Goal: Check status: Check status

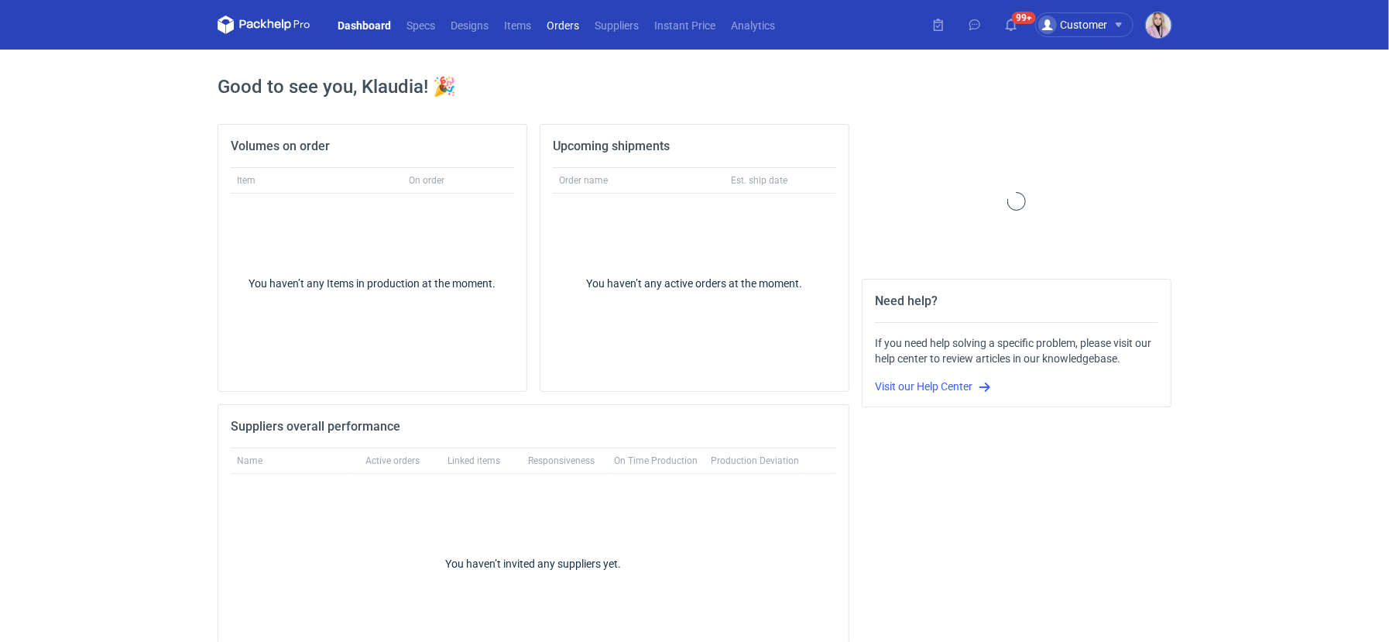
click at [567, 22] on link "Orders" at bounding box center [563, 24] width 48 height 19
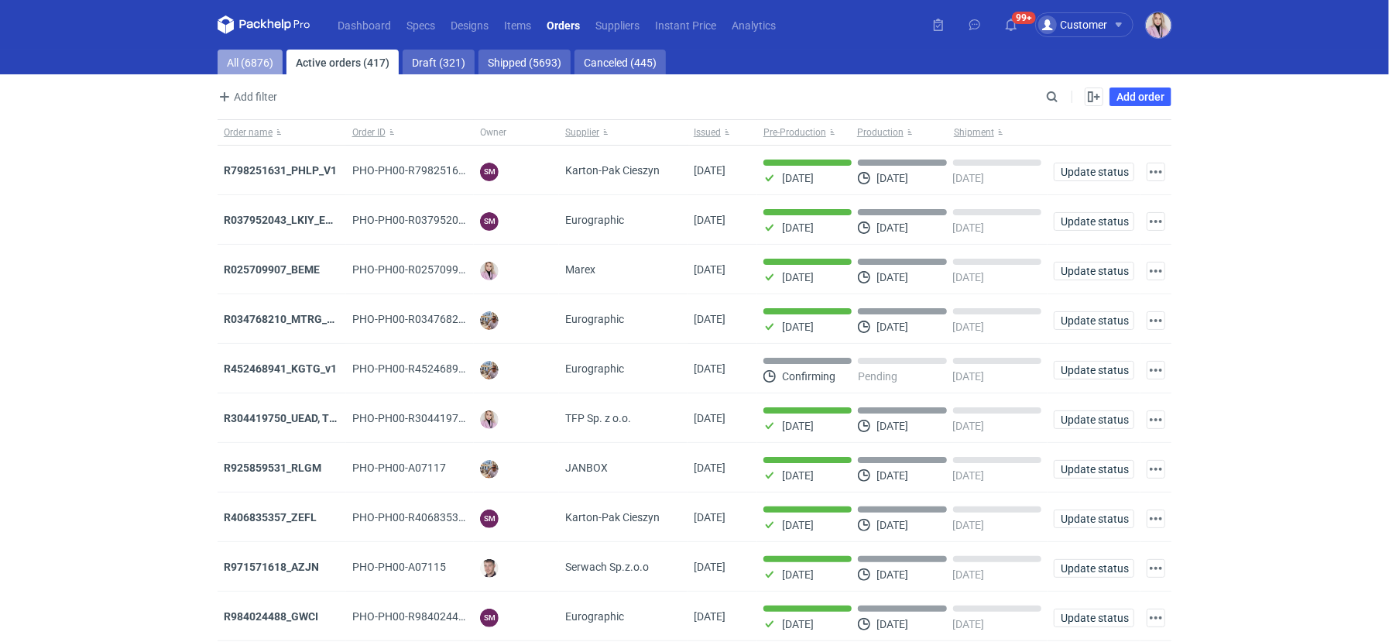
click at [239, 59] on link "All (6876)" at bounding box center [250, 62] width 65 height 25
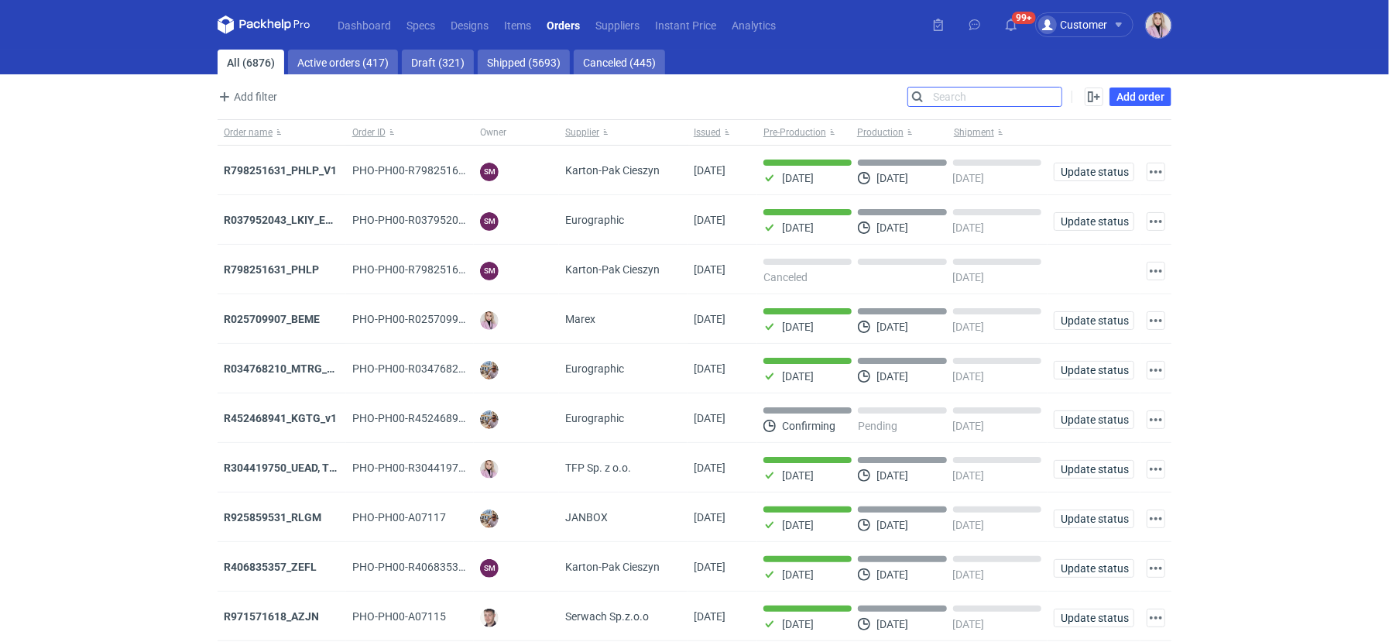
click at [1056, 98] on input "Search" at bounding box center [984, 96] width 153 height 19
click at [1057, 98] on input "Search" at bounding box center [984, 96] width 153 height 19
paste input "RWUP"
type input "RWUP"
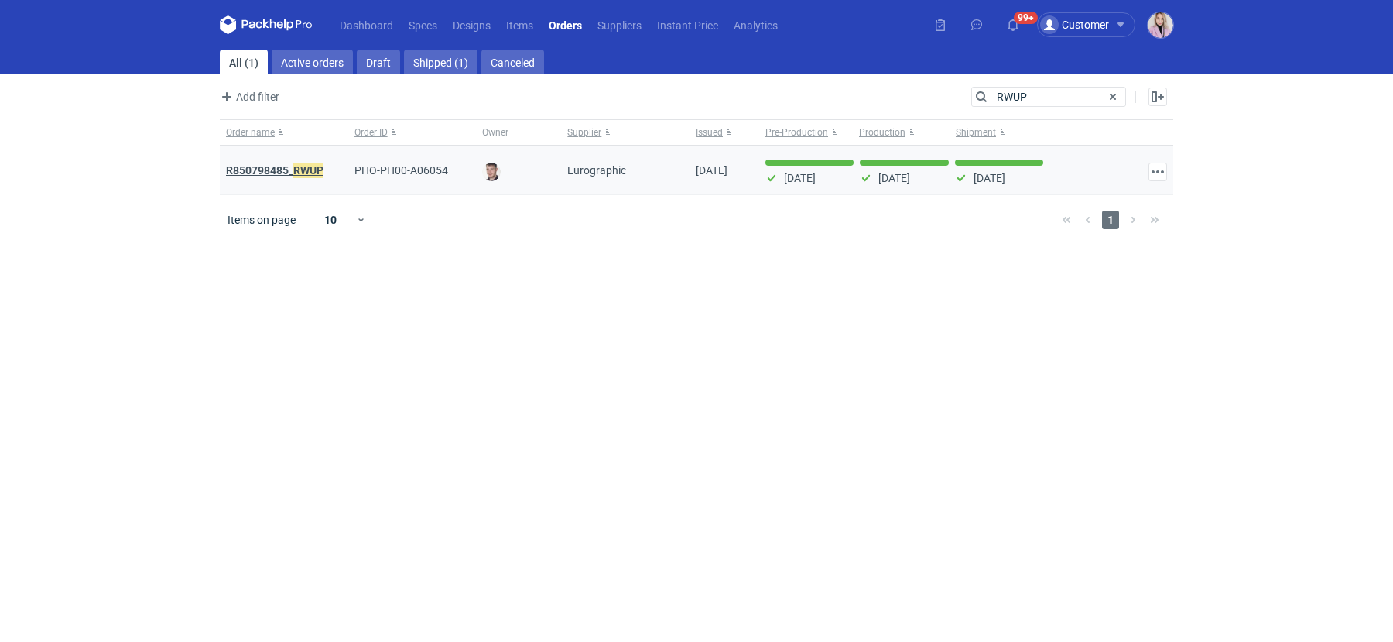
click at [278, 169] on strong "R850798485_ RWUP" at bounding box center [275, 170] width 98 height 17
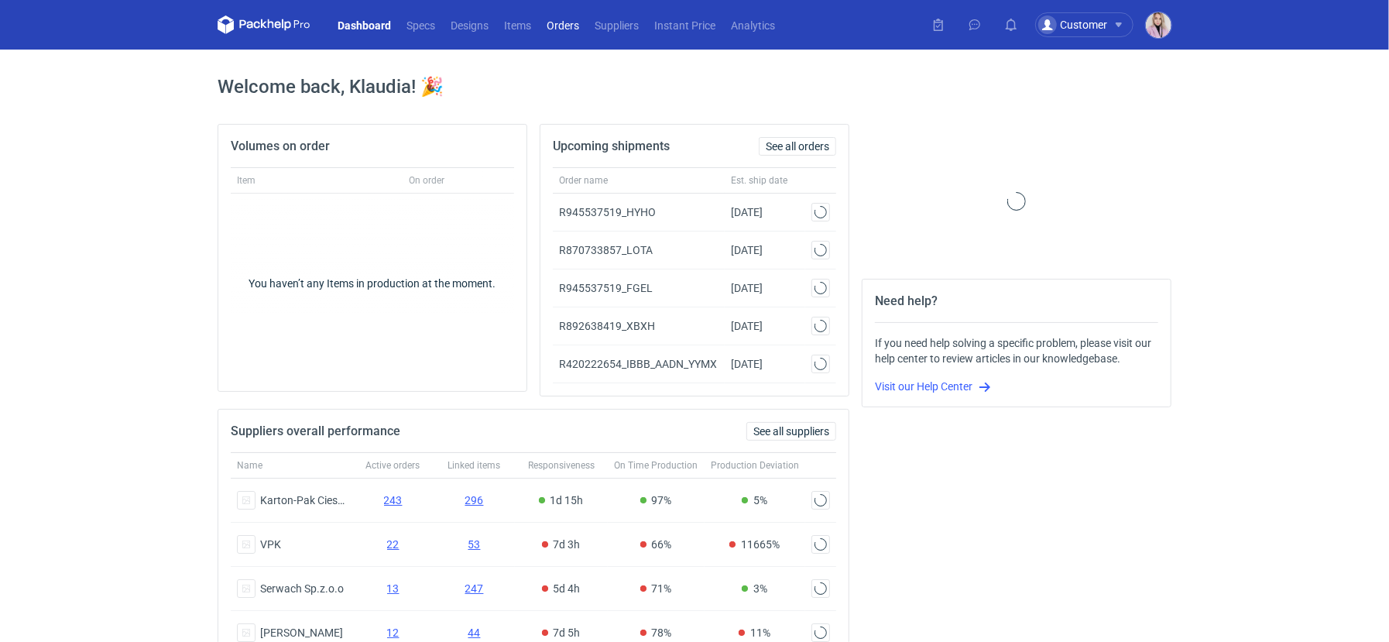
click at [581, 26] on link "Orders" at bounding box center [563, 24] width 48 height 19
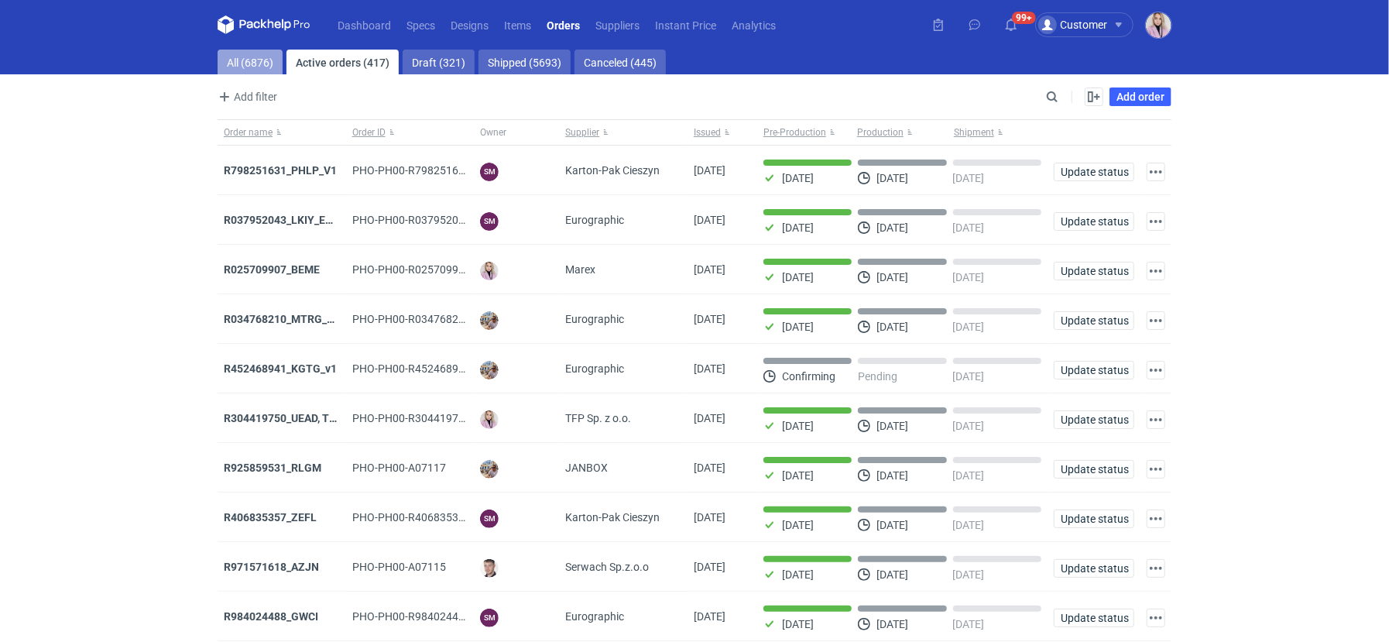
click at [241, 65] on link "All (6876)" at bounding box center [250, 62] width 65 height 25
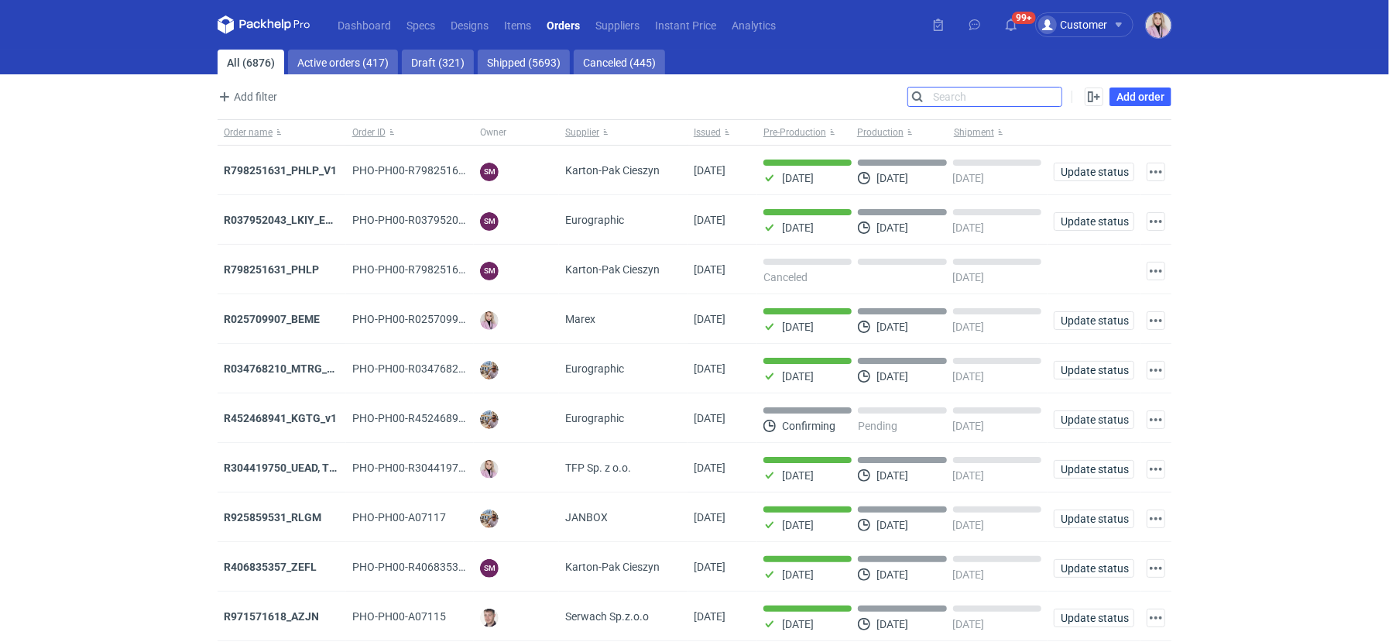
click at [1049, 99] on input "Search" at bounding box center [984, 96] width 153 height 19
paste input "R665554425_UNYG"
type input "R665554425_UNYG"
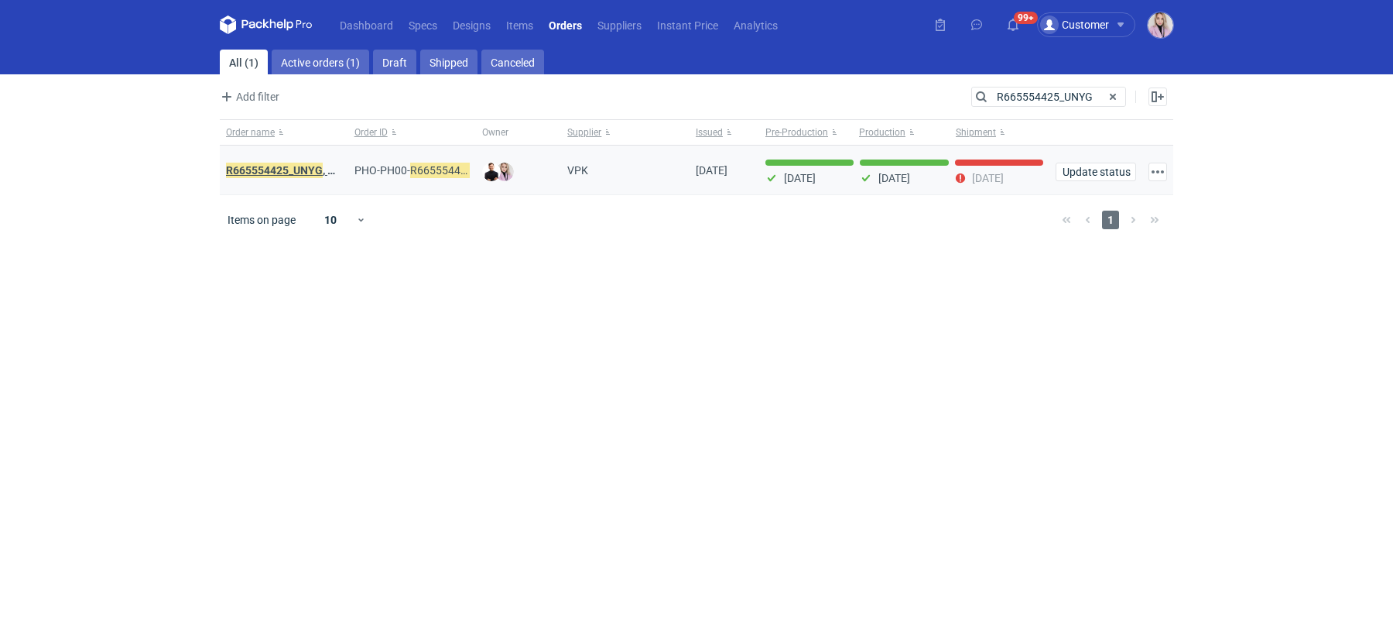
click at [288, 166] on em "R665554425_UNYG" at bounding box center [274, 170] width 97 height 17
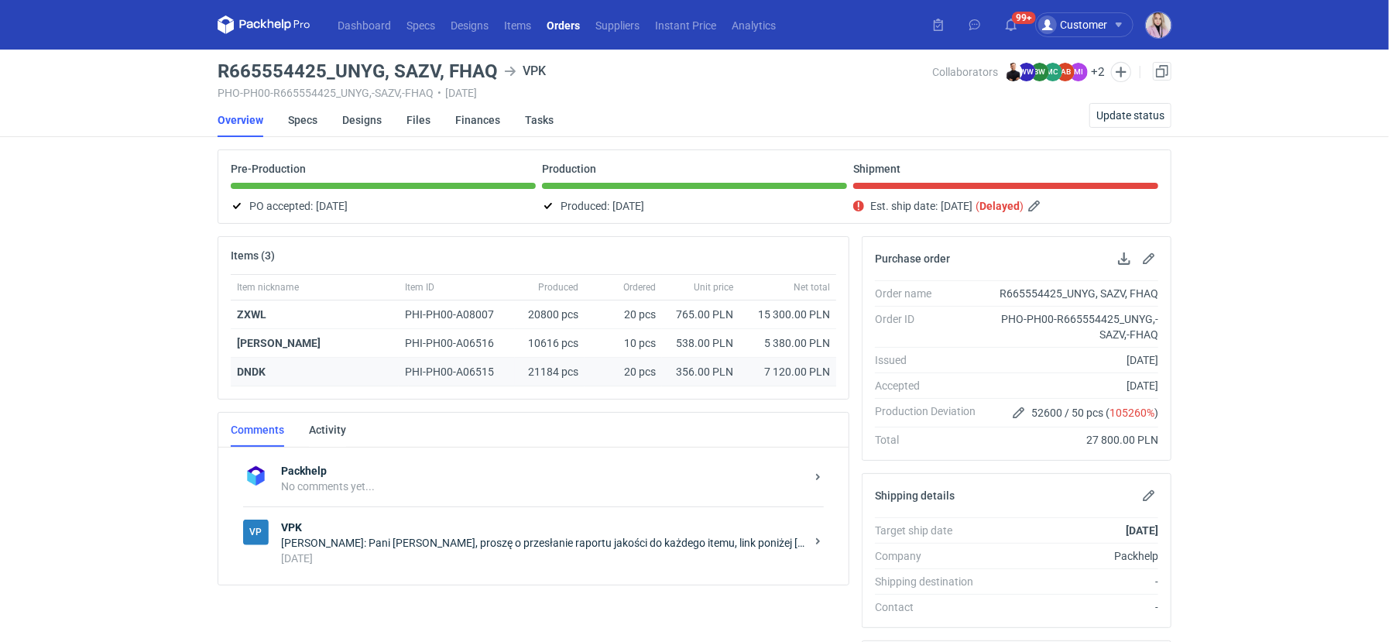
scroll to position [33, 0]
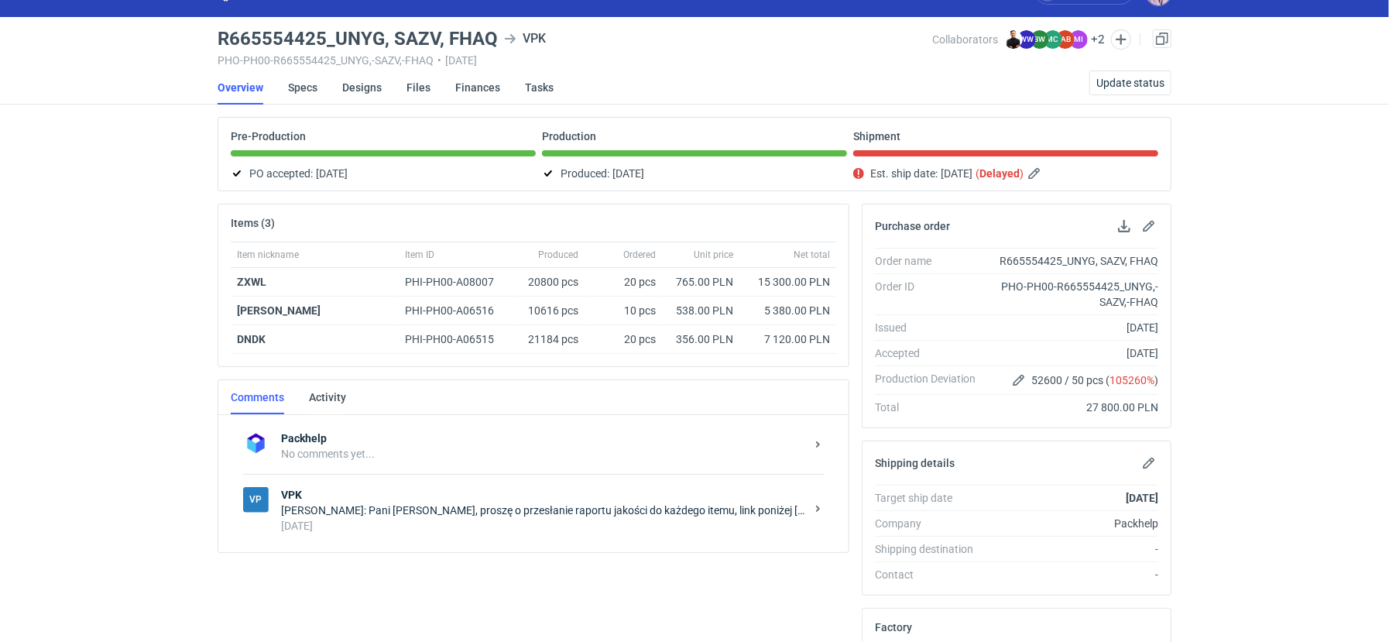
click at [419, 507] on div "Klaudia Wiśniewska: Pani Marto, proszę o przesłanie raportu jakości do każdego …" at bounding box center [543, 509] width 524 height 15
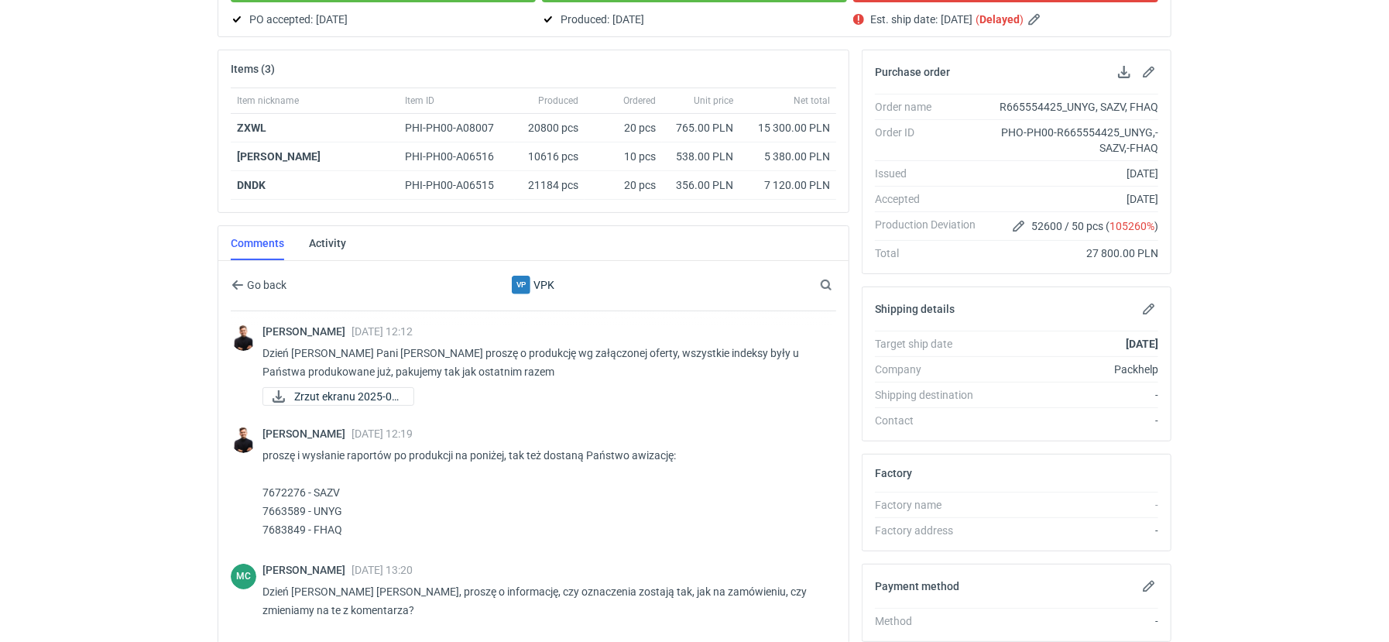
scroll to position [161, 0]
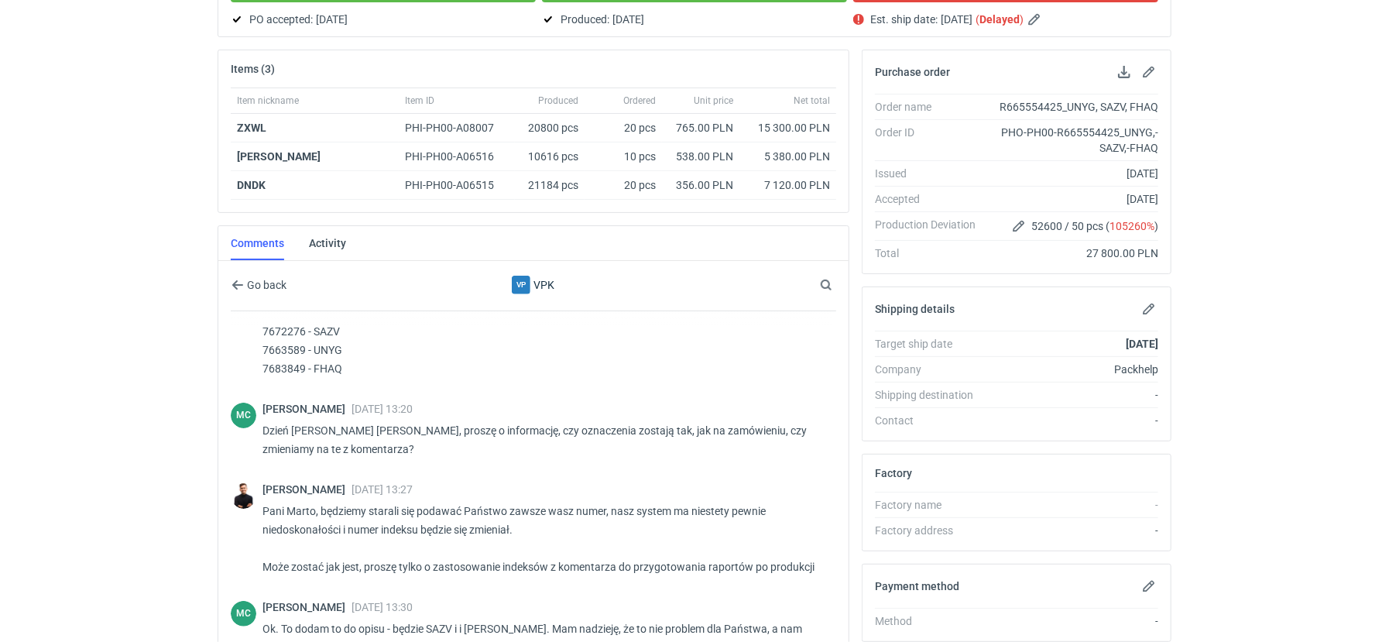
click at [276, 365] on p "proszę i wysłanie raportów po produkcji na poniżej, tak też dostaną Państwo awi…" at bounding box center [542, 331] width 561 height 93
click at [276, 366] on p "proszę i wysłanie raportów po produkcji na poniżej, tak też dostaną Państwo awi…" at bounding box center [542, 331] width 561 height 93
copy p "7683849"
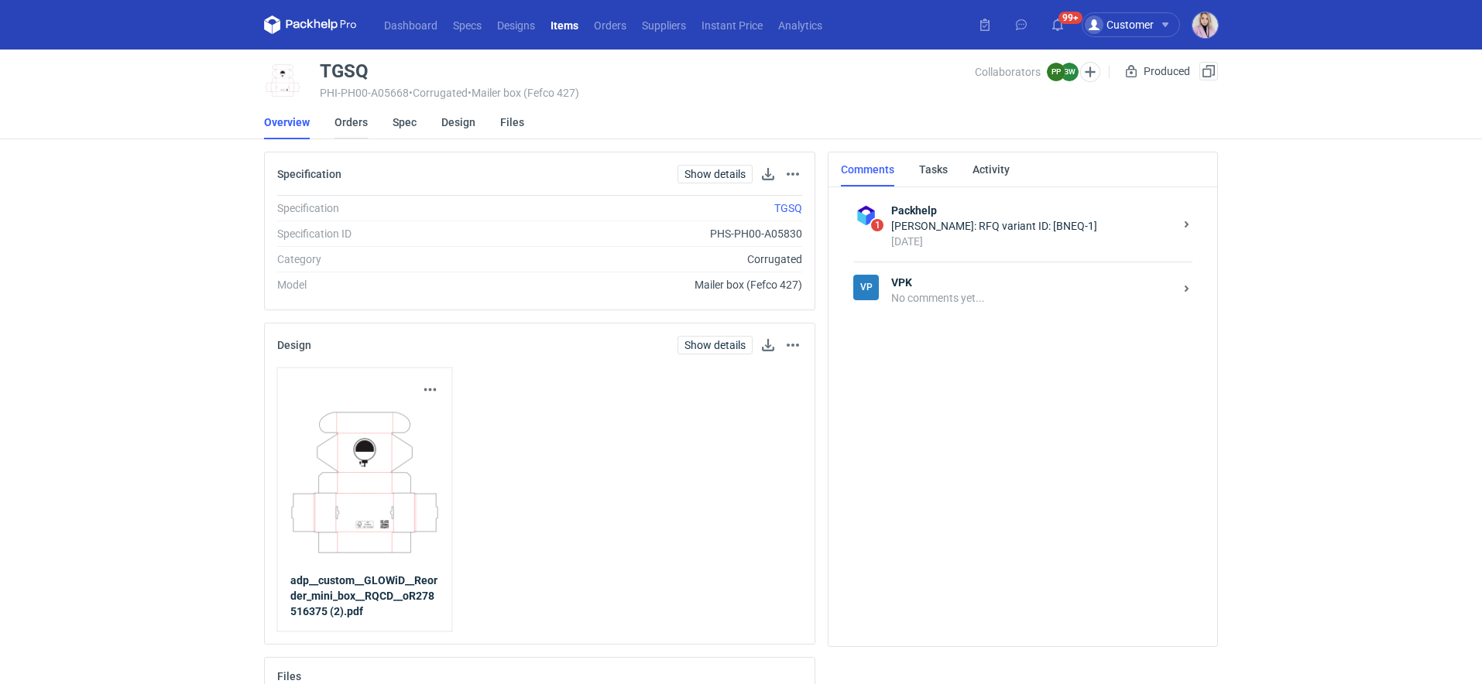
click at [349, 123] on link "Orders" at bounding box center [350, 122] width 33 height 34
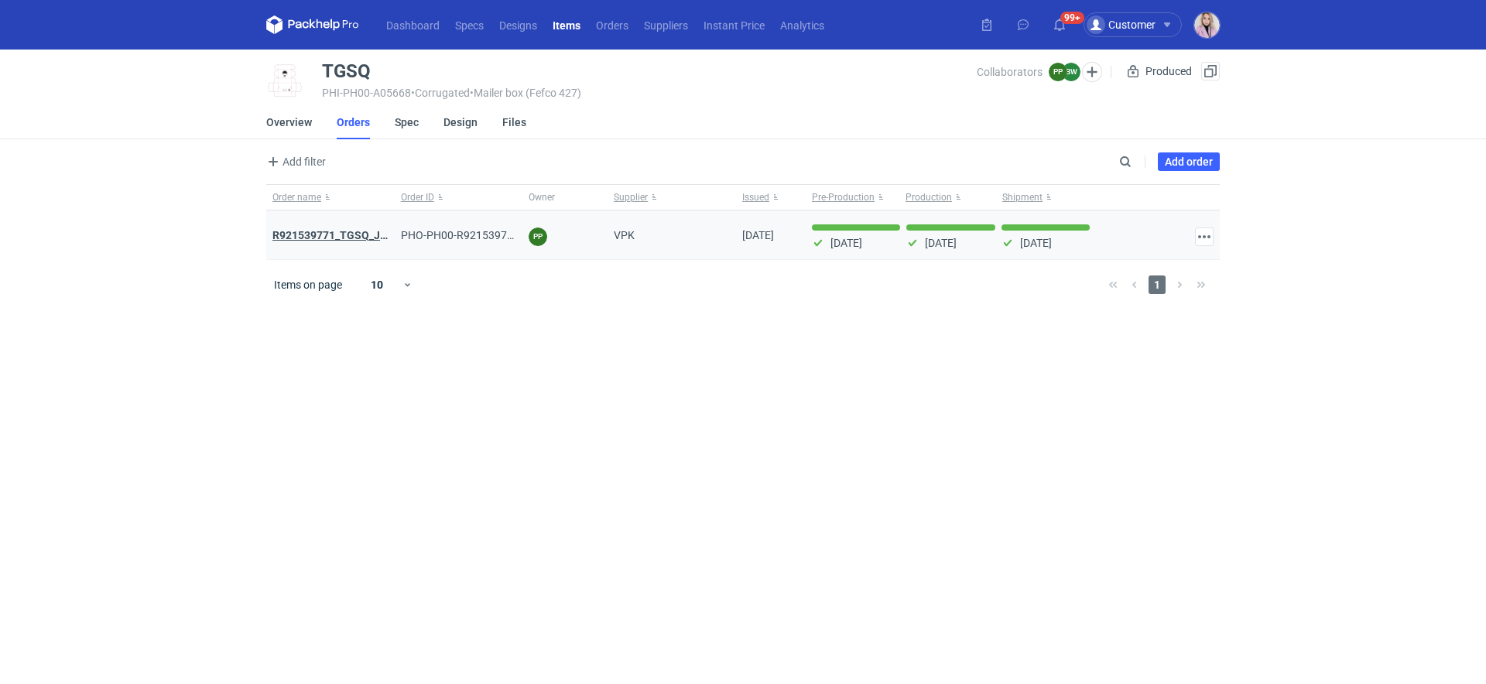
click at [337, 233] on strong "R921539771_TGSQ_JTGY" at bounding box center [336, 235] width 129 height 12
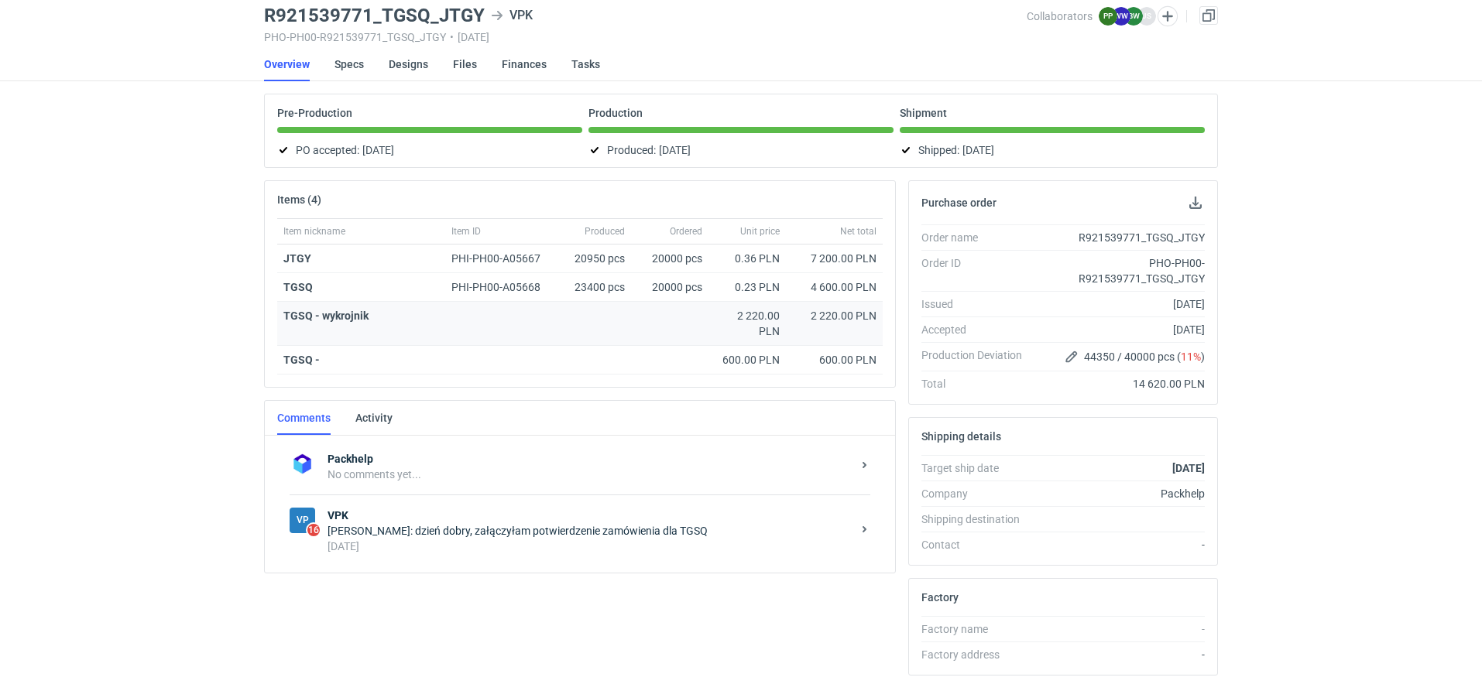
scroll to position [67, 0]
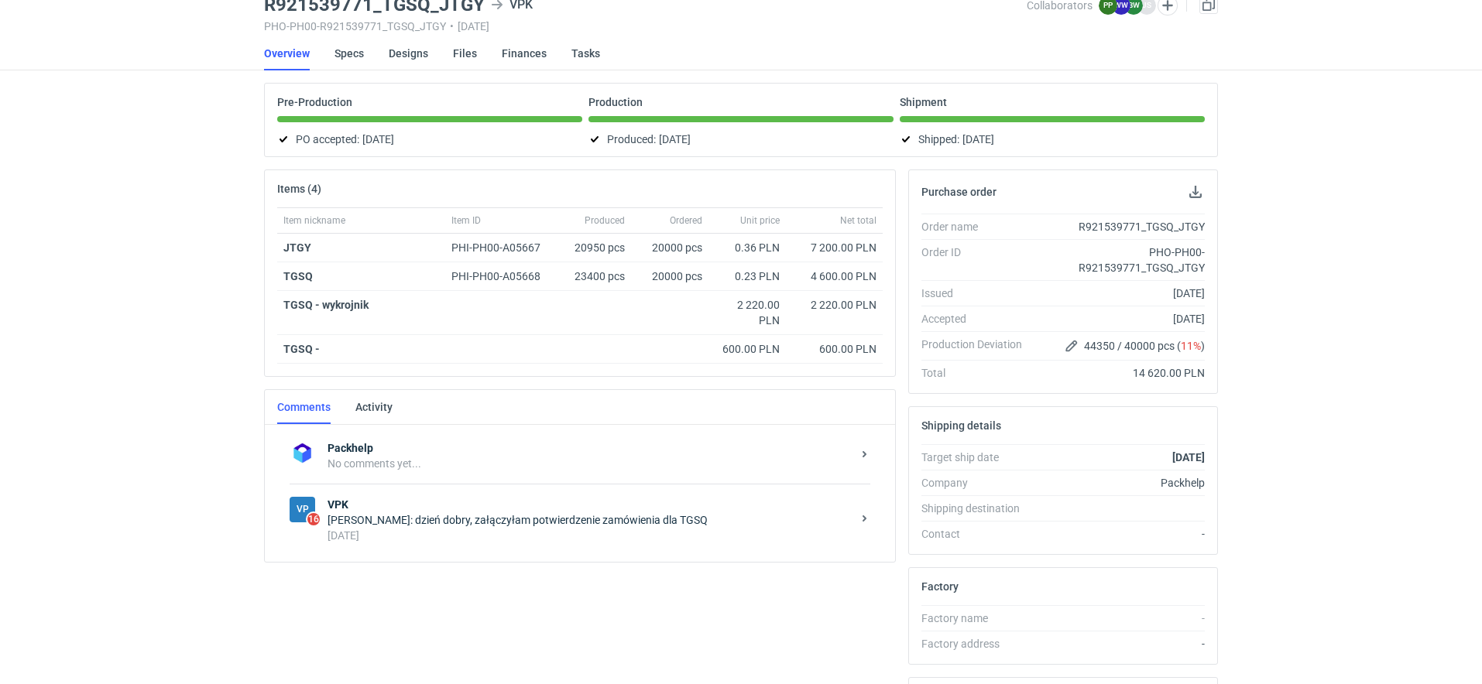
click at [451, 520] on div "Beata Woźniak-Jankowska: dzień dobry, załączyłam potwierdzenie zamówienia dla T…" at bounding box center [589, 519] width 524 height 15
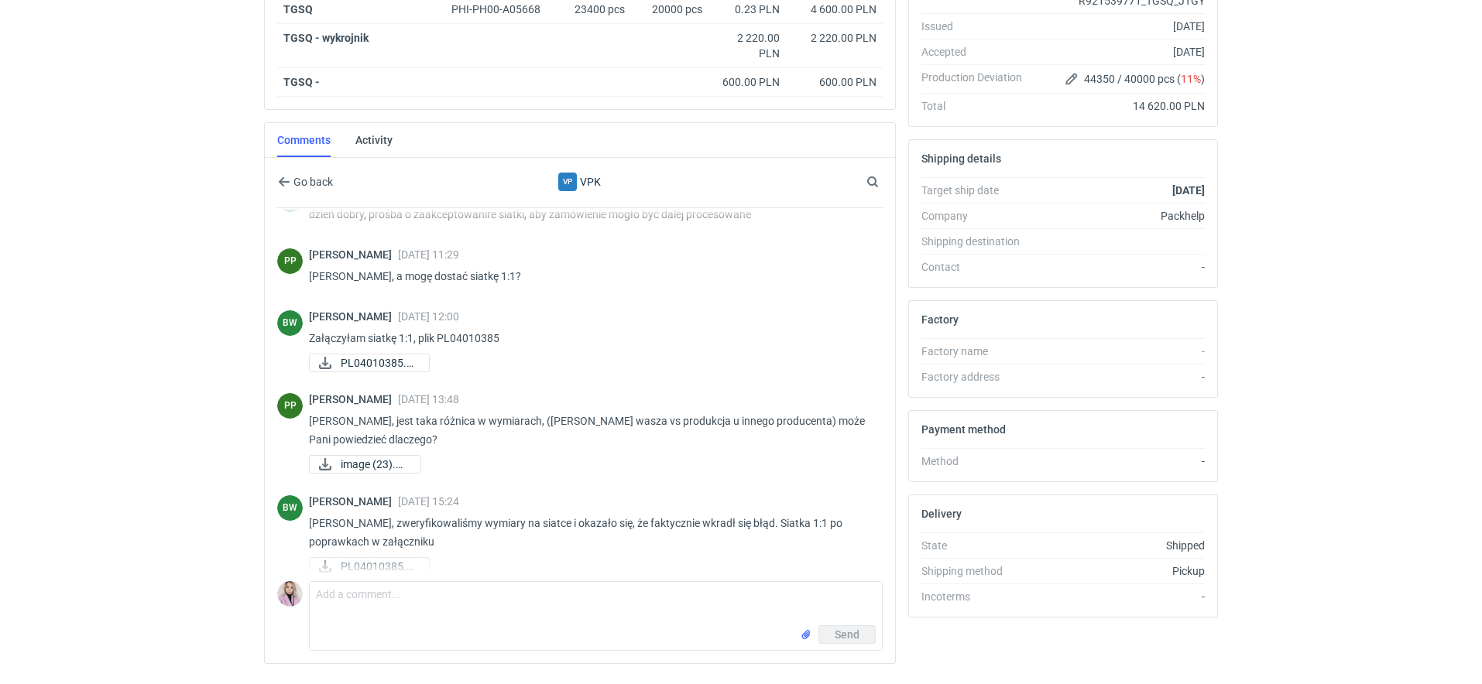
scroll to position [183, 0]
click at [365, 463] on span "image (23).png" at bounding box center [374, 462] width 67 height 17
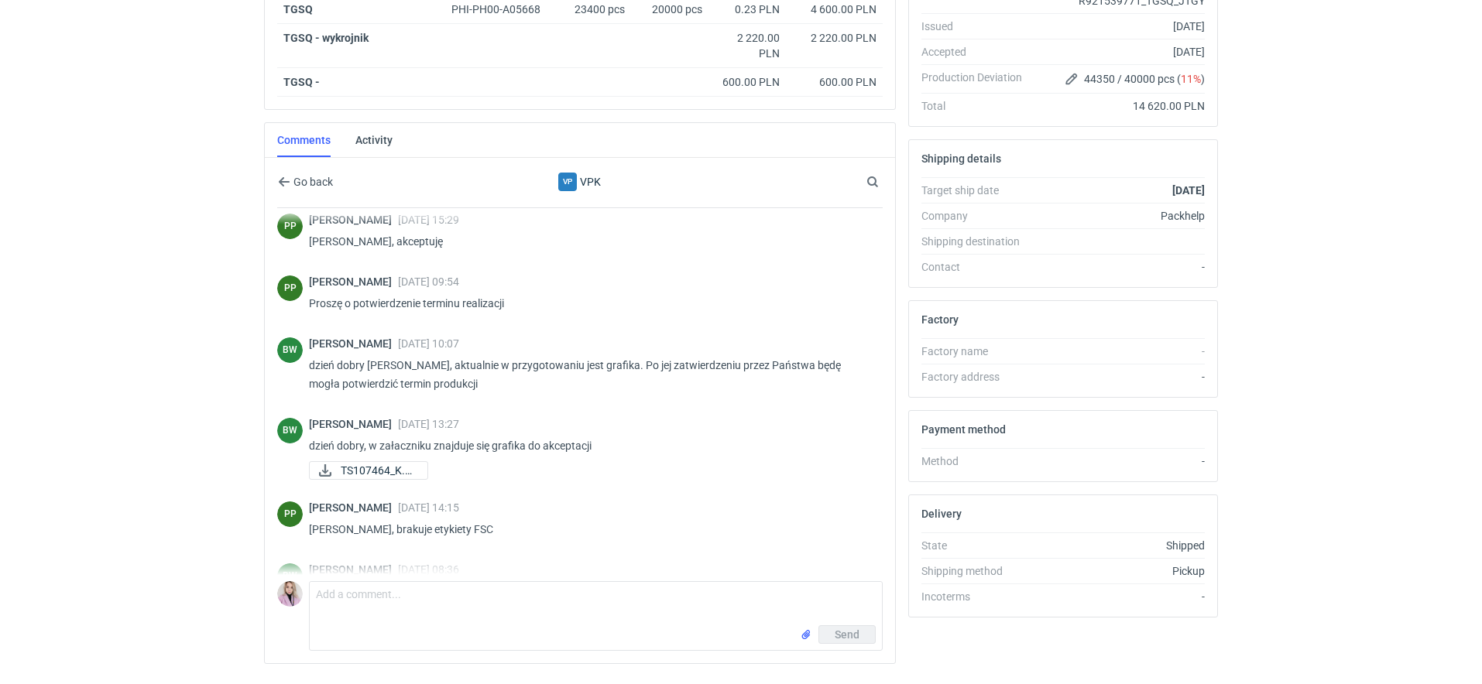
scroll to position [570, 0]
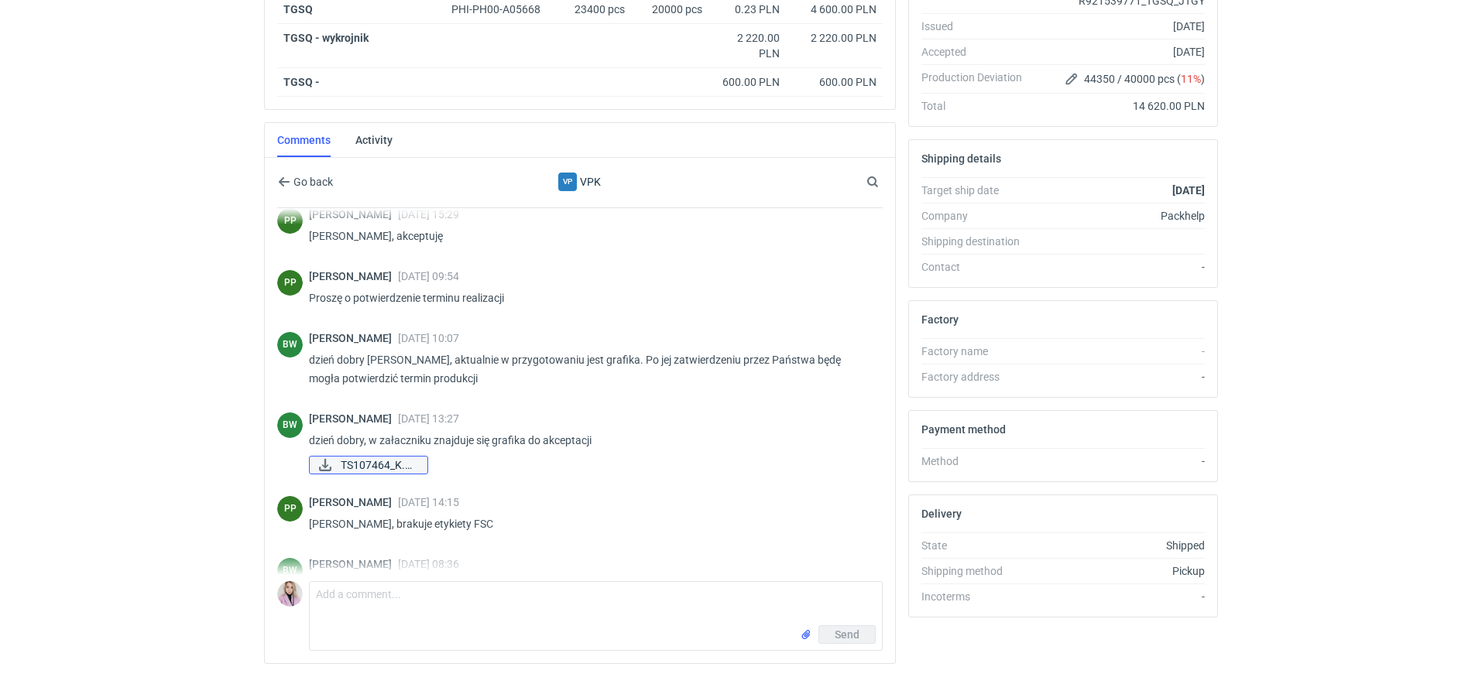
click at [364, 459] on span "TS107464_K.pdf" at bounding box center [378, 465] width 74 height 17
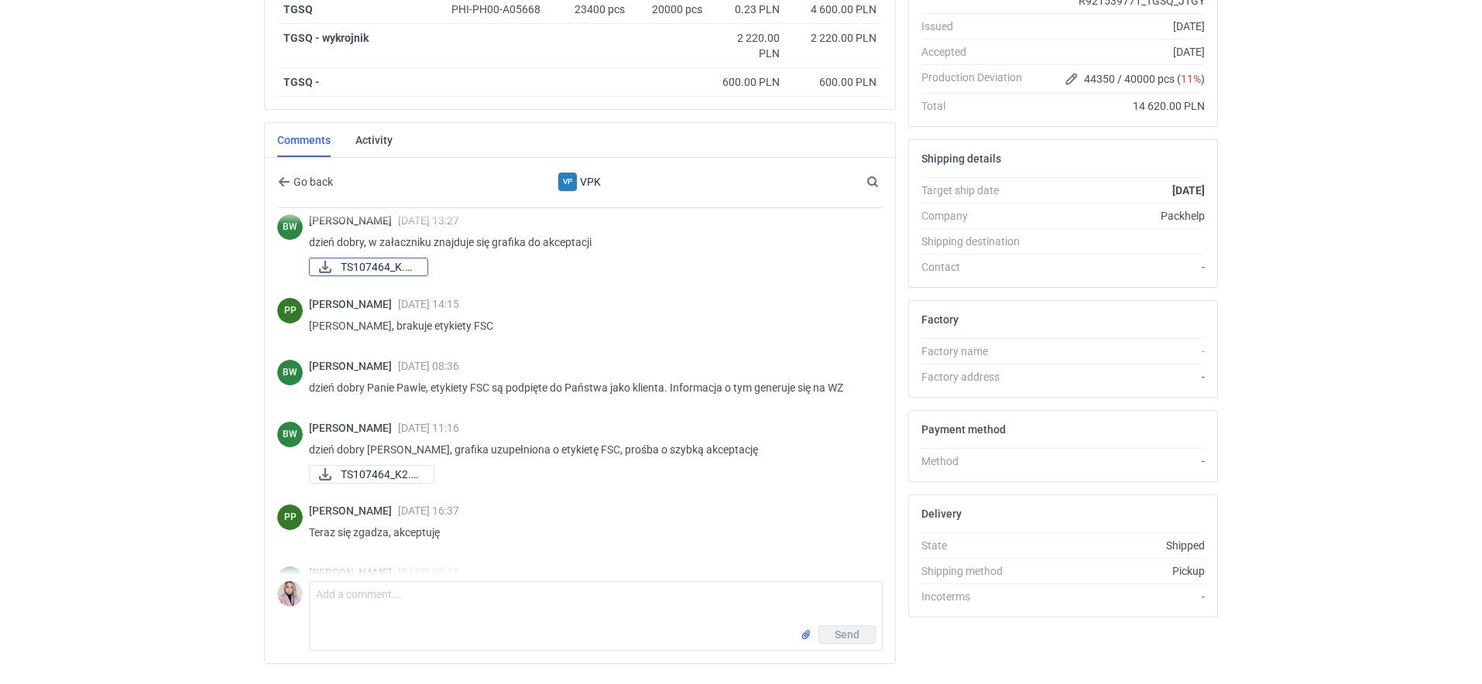
scroll to position [774, 0]
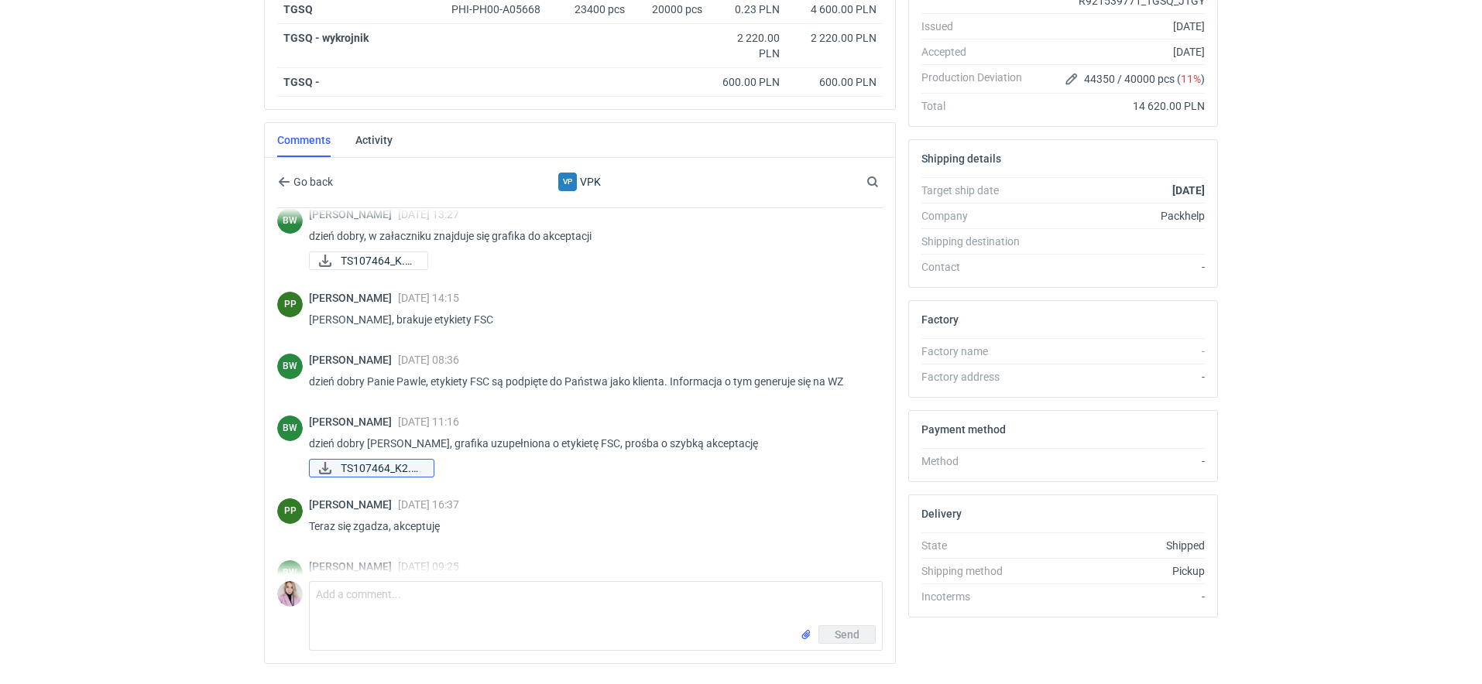
click at [394, 462] on span "TS107464_K2.pdf" at bounding box center [381, 468] width 81 height 17
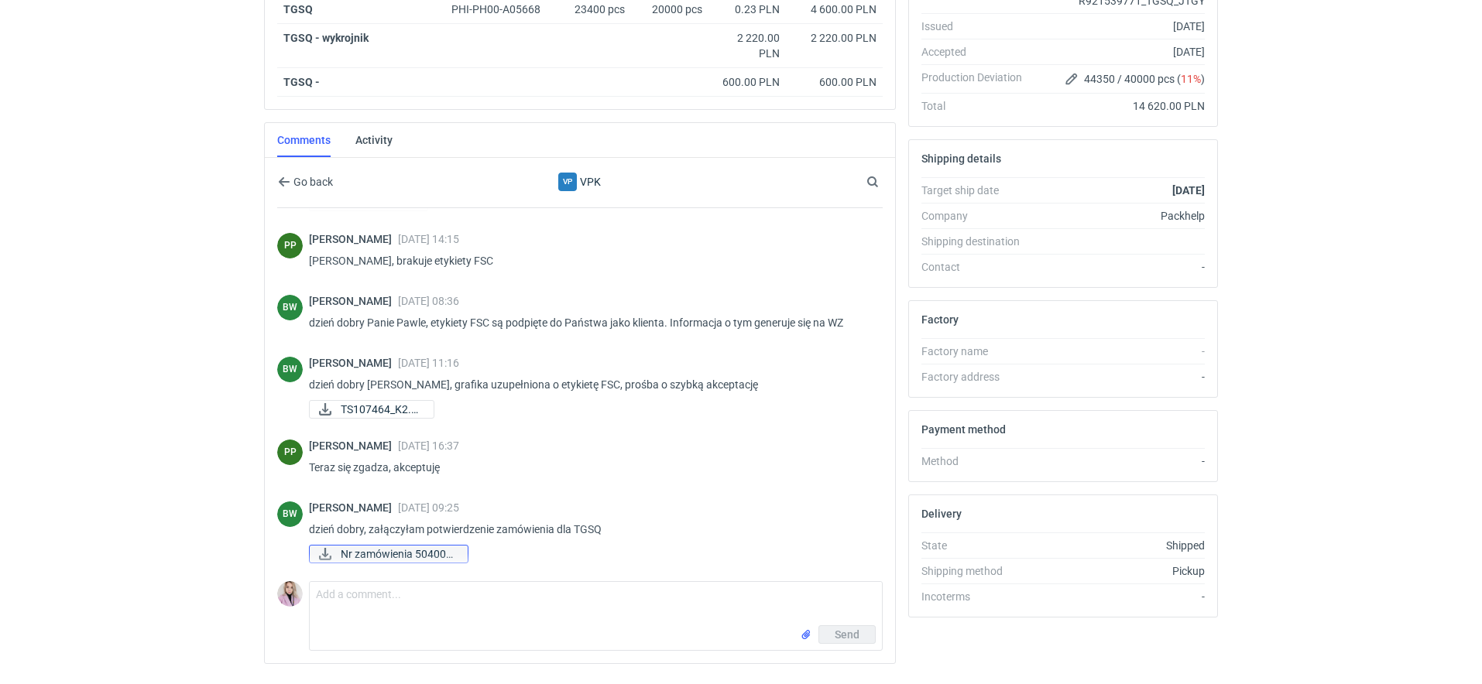
click at [381, 550] on span "Nr zamówienia 504008..." at bounding box center [398, 554] width 115 height 17
